Goal: Find specific page/section: Find specific page/section

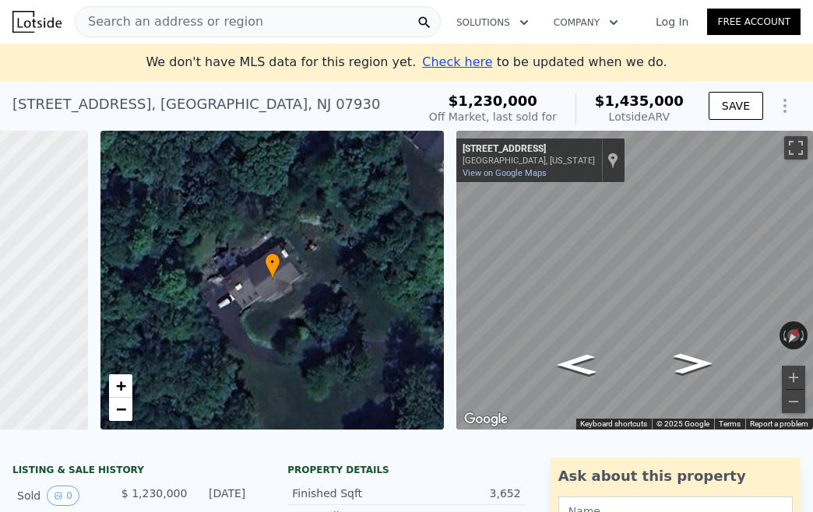
click at [163, 19] on span "Search an address or region" at bounding box center [170, 21] width 188 height 19
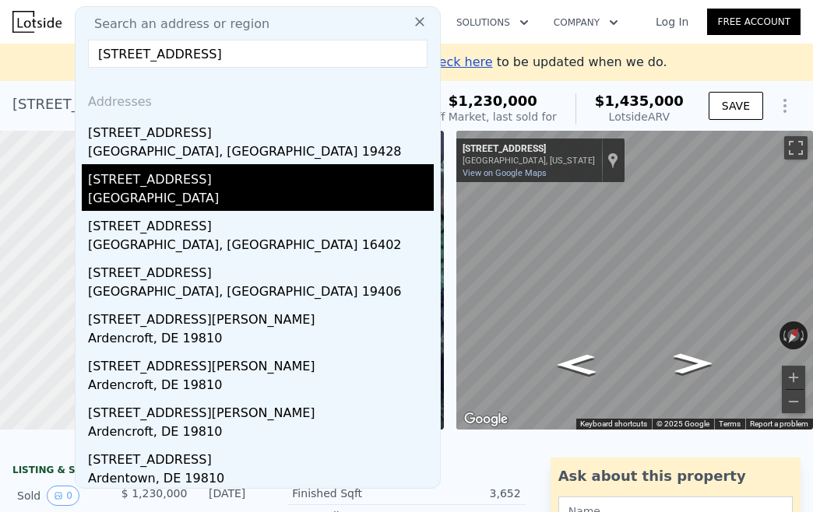
type input "[STREET_ADDRESS]"
click at [203, 184] on div "[STREET_ADDRESS]" at bounding box center [261, 176] width 346 height 25
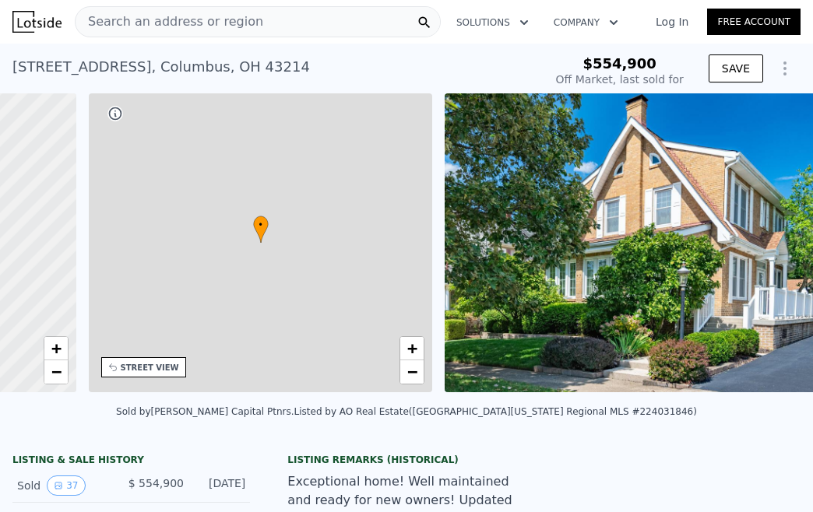
type input "-$ 596,071"
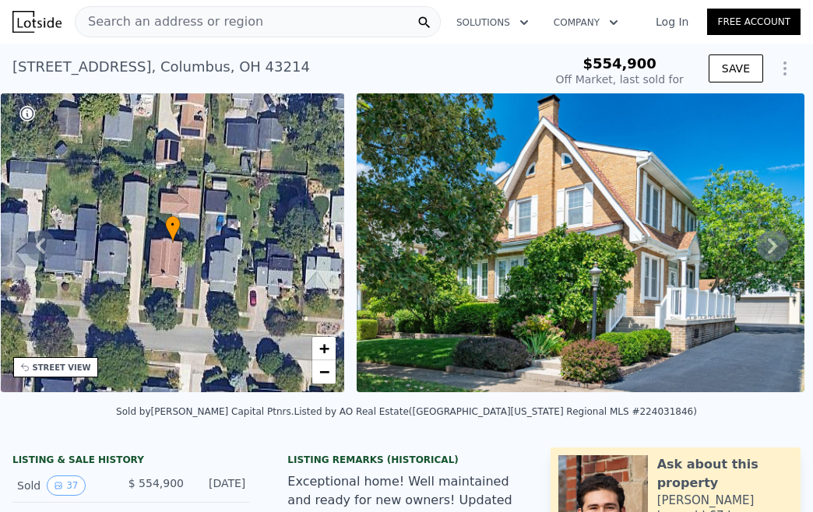
click at [758, 251] on icon at bounding box center [772, 245] width 31 height 31
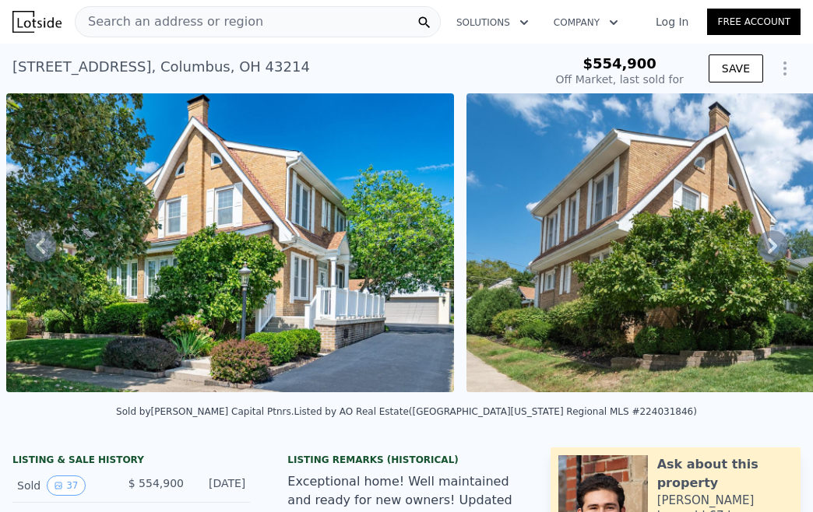
click at [758, 251] on icon at bounding box center [772, 245] width 31 height 31
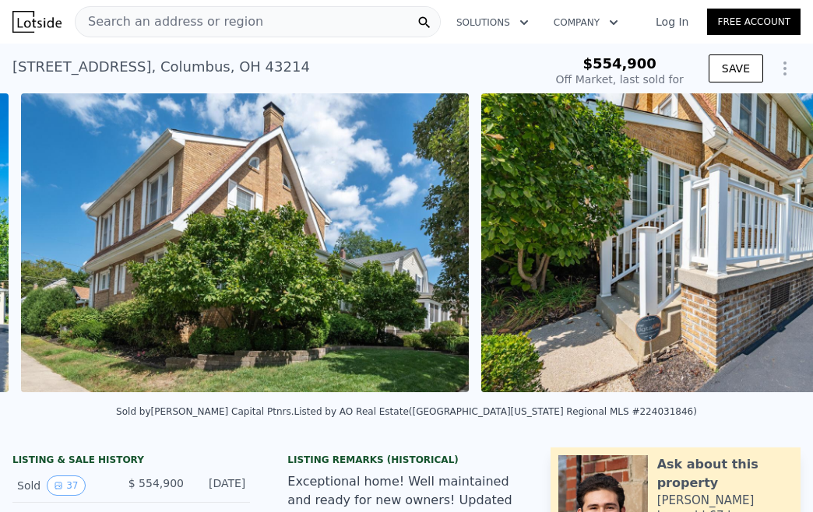
scroll to position [0, 1172]
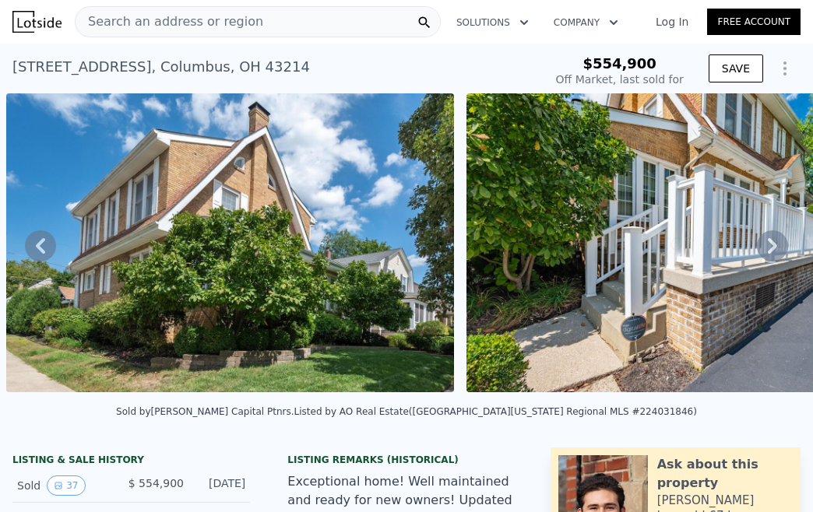
click at [758, 251] on icon at bounding box center [772, 245] width 31 height 31
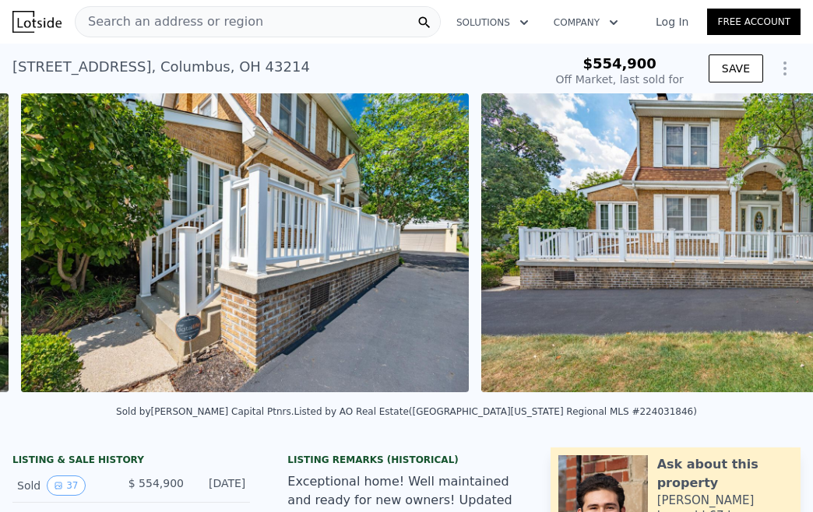
scroll to position [0, 1632]
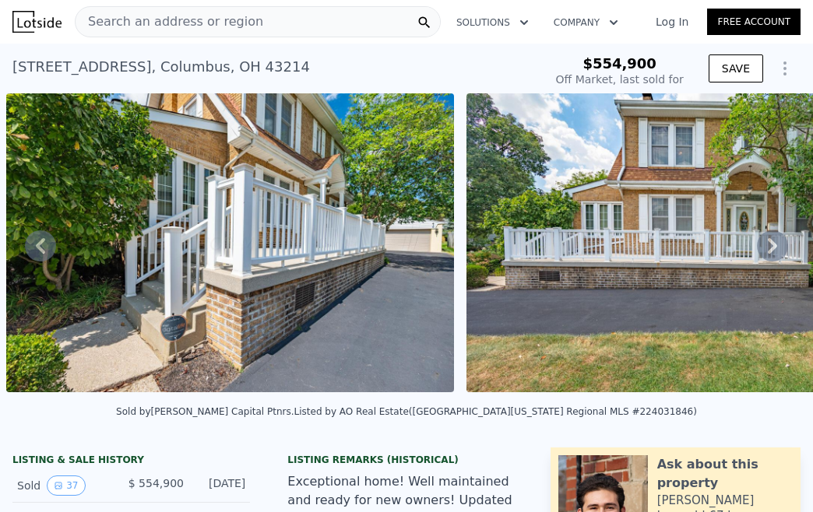
click at [758, 251] on icon at bounding box center [772, 245] width 31 height 31
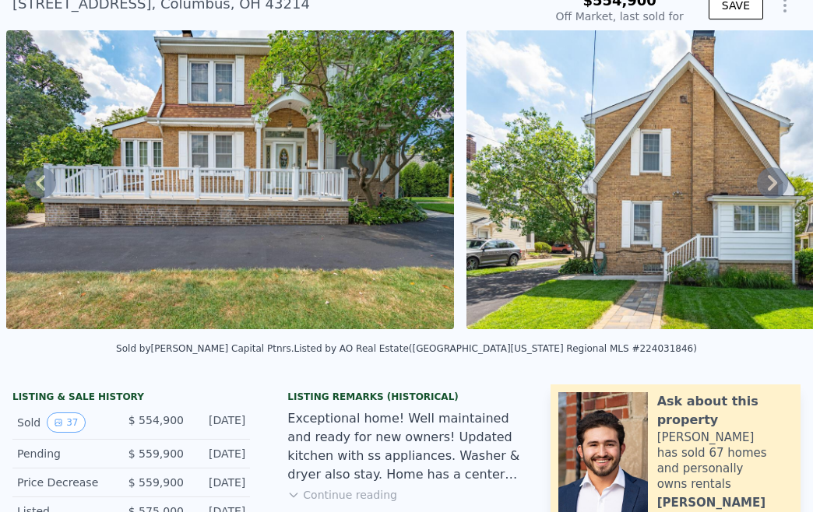
scroll to position [0, 0]
